Goal: Task Accomplishment & Management: Manage account settings

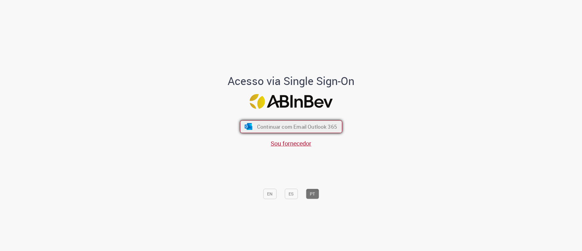
click at [304, 131] on button "Continuar com Email Outlook 365" at bounding box center [291, 126] width 102 height 13
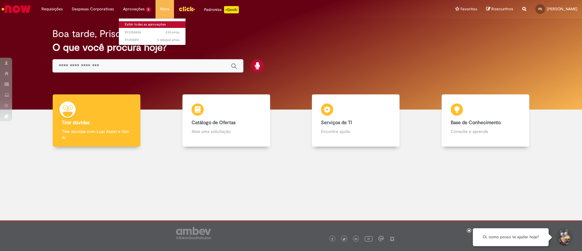
click at [140, 25] on link "Exibir todas as aprovações" at bounding box center [152, 24] width 67 height 7
